Goal: Information Seeking & Learning: Learn about a topic

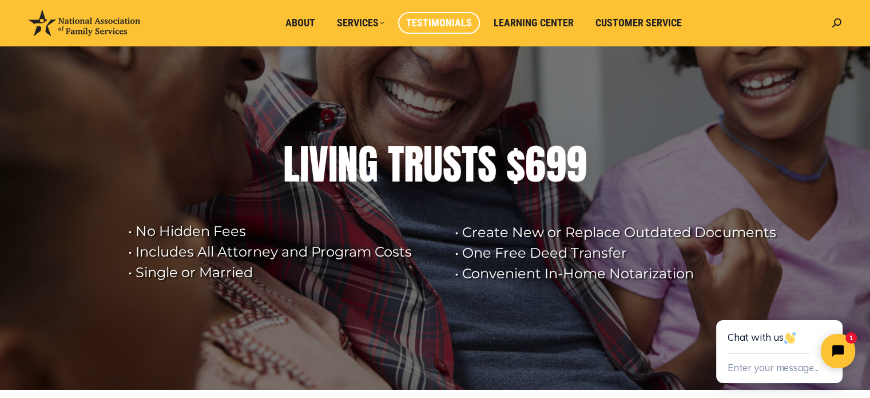
click at [439, 17] on span "Testimonials" at bounding box center [439, 23] width 66 height 13
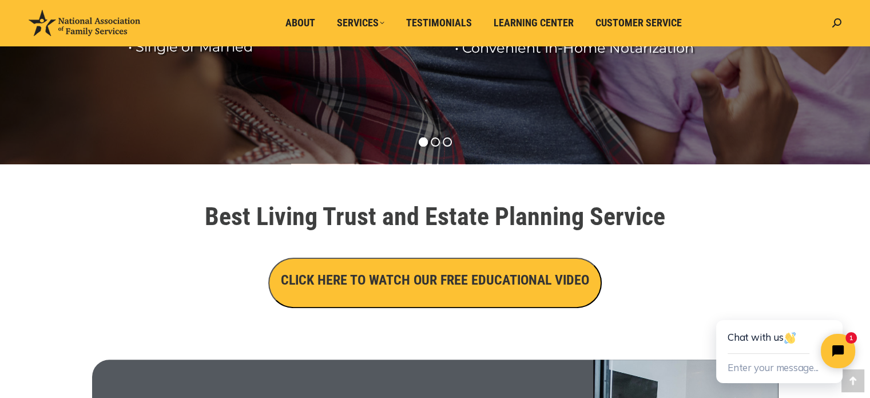
scroll to position [267, 0]
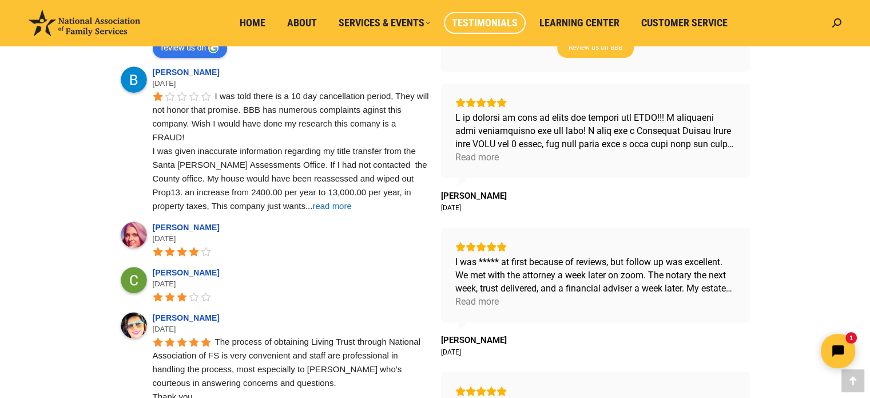
scroll to position [495, 0]
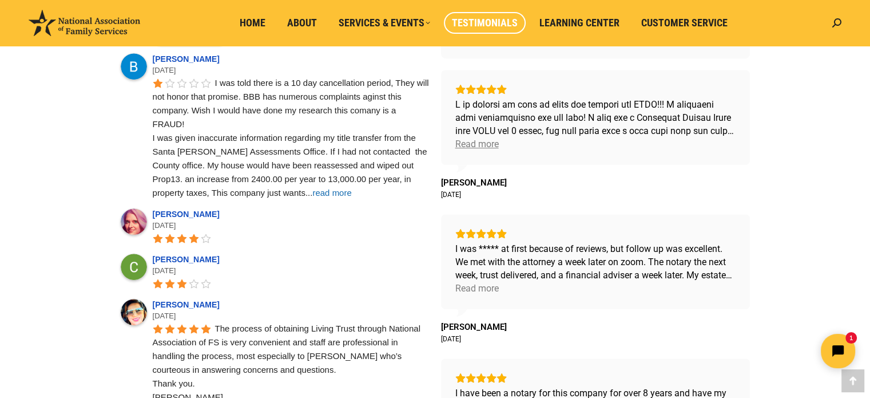
click at [493, 142] on div "Read more" at bounding box center [476, 143] width 43 height 13
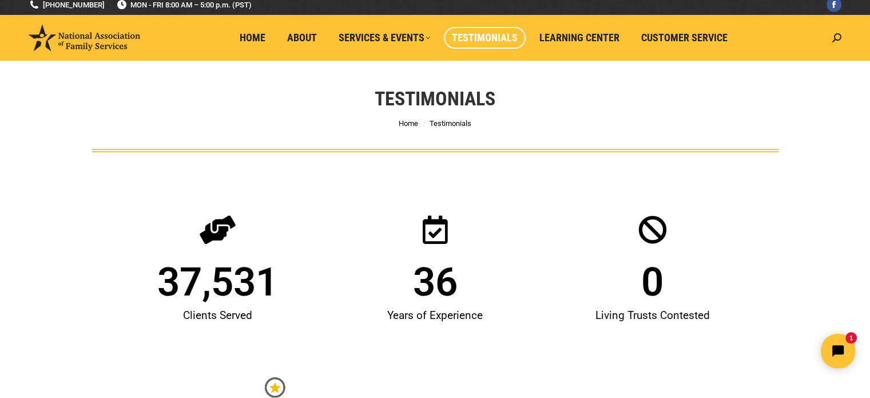
scroll to position [0, 0]
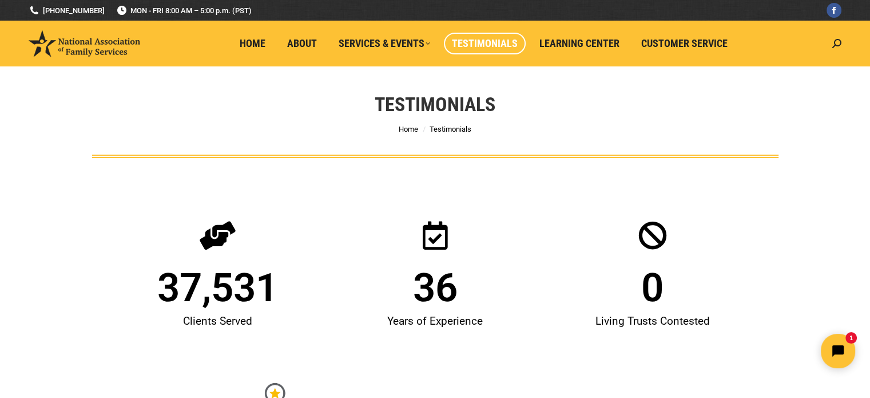
drag, startPoint x: 567, startPoint y: 192, endPoint x: 657, endPoint y: 104, distance: 125.4
click at [657, 105] on div "Testimonials You are here: Home Testimonials" at bounding box center [435, 112] width 744 height 92
click at [587, 37] on span "Learning Center" at bounding box center [579, 43] width 80 height 13
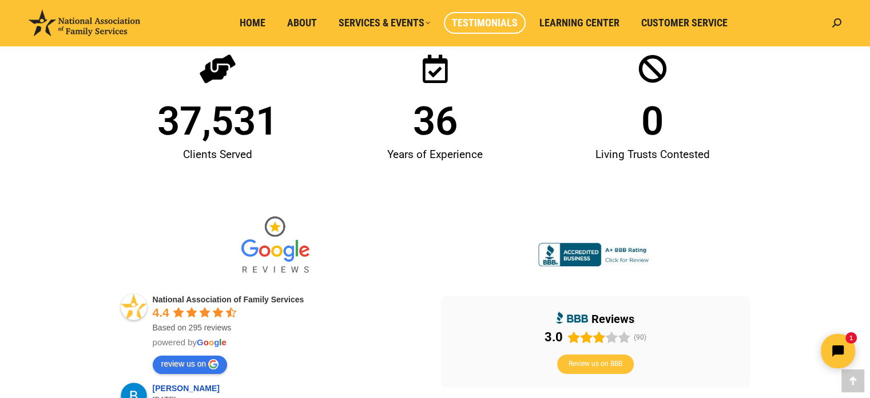
scroll to position [190, 0]
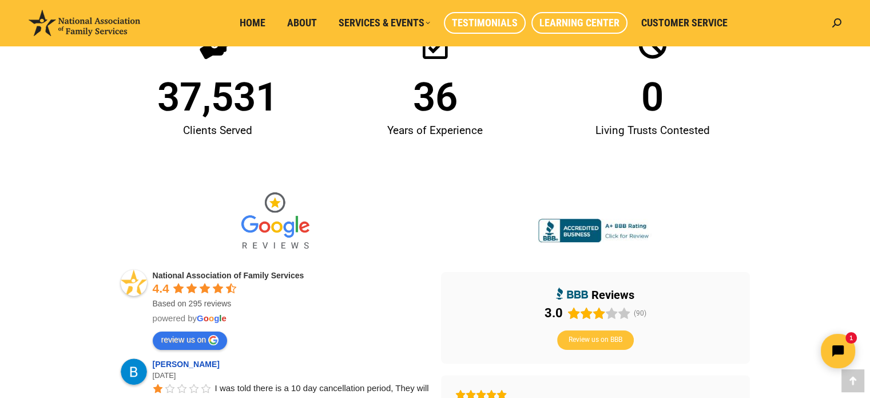
click at [583, 25] on span "Learning Center" at bounding box center [579, 23] width 80 height 13
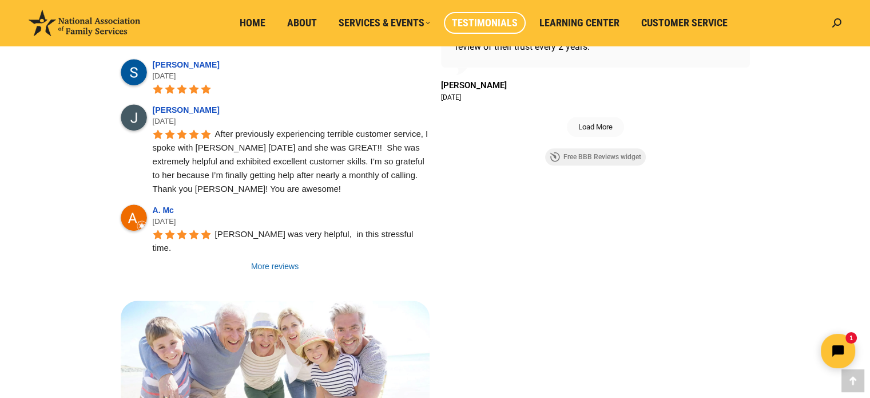
scroll to position [1030, 0]
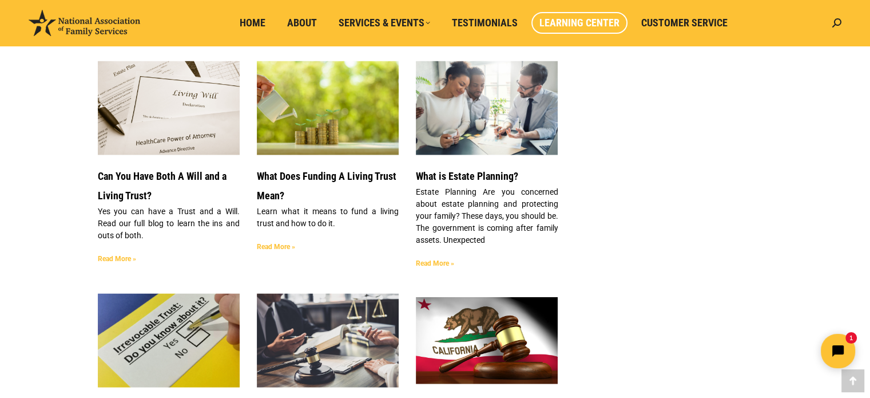
scroll to position [1830, 0]
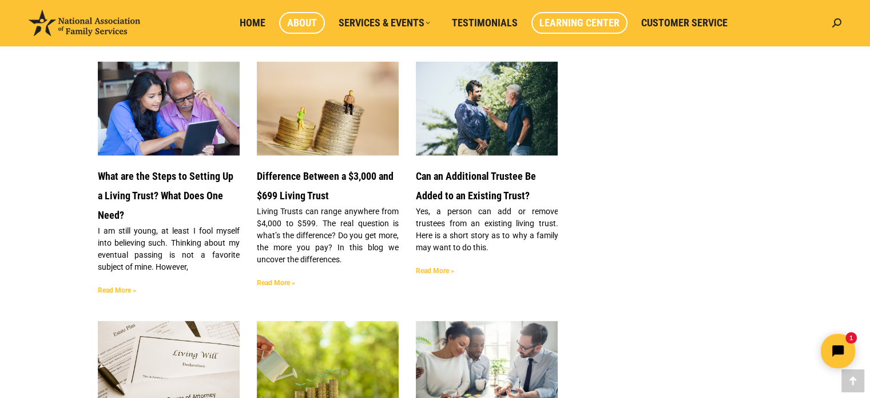
click at [309, 27] on span "About" at bounding box center [302, 23] width 30 height 13
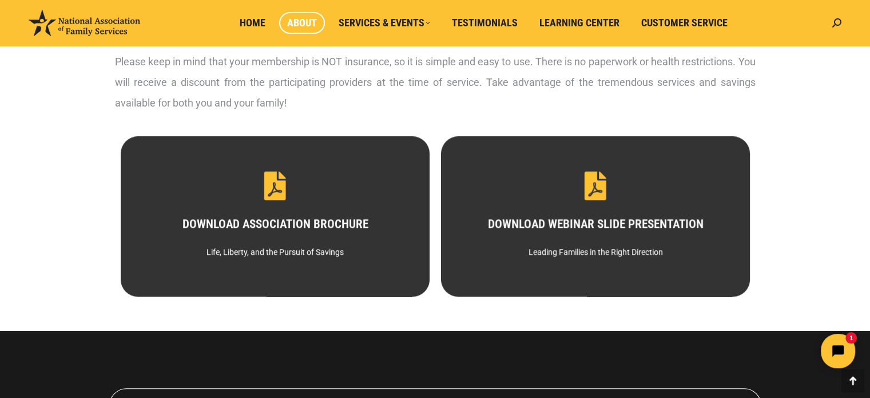
scroll to position [684, 0]
